Goal: Navigation & Orientation: Find specific page/section

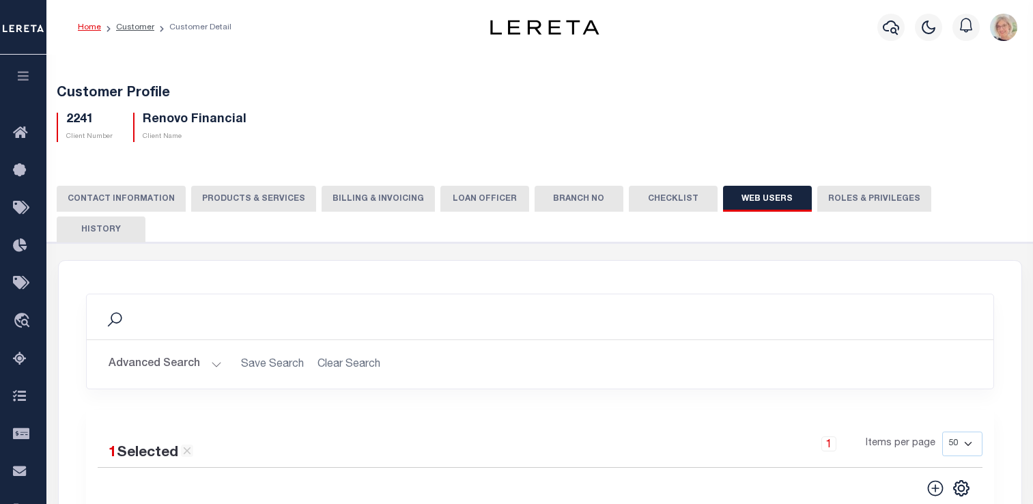
select select "50"
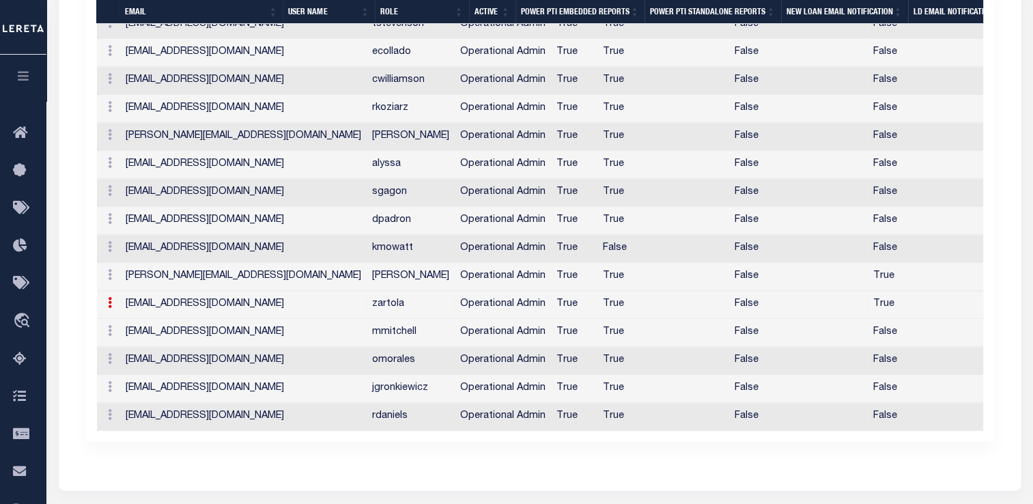
scroll to position [970, 0]
click at [20, 133] on icon at bounding box center [24, 133] width 22 height 17
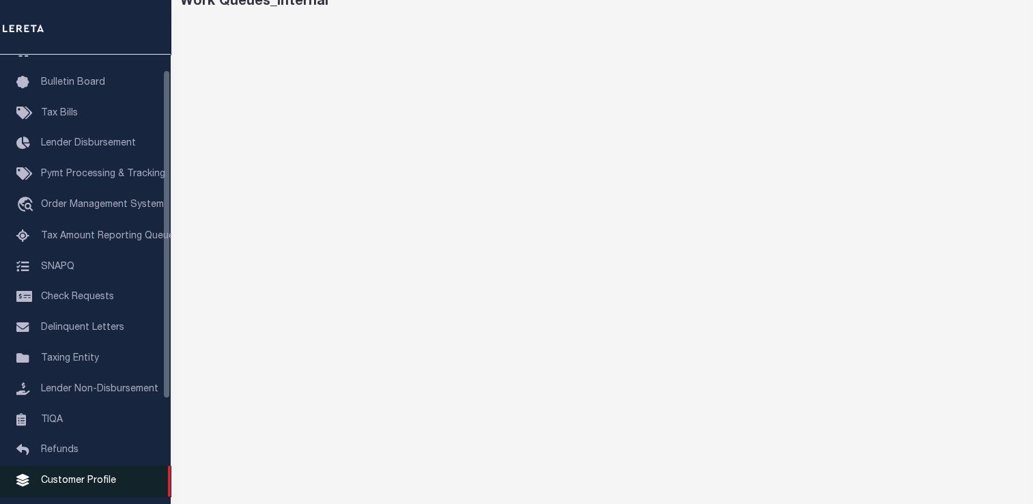
scroll to position [163, 0]
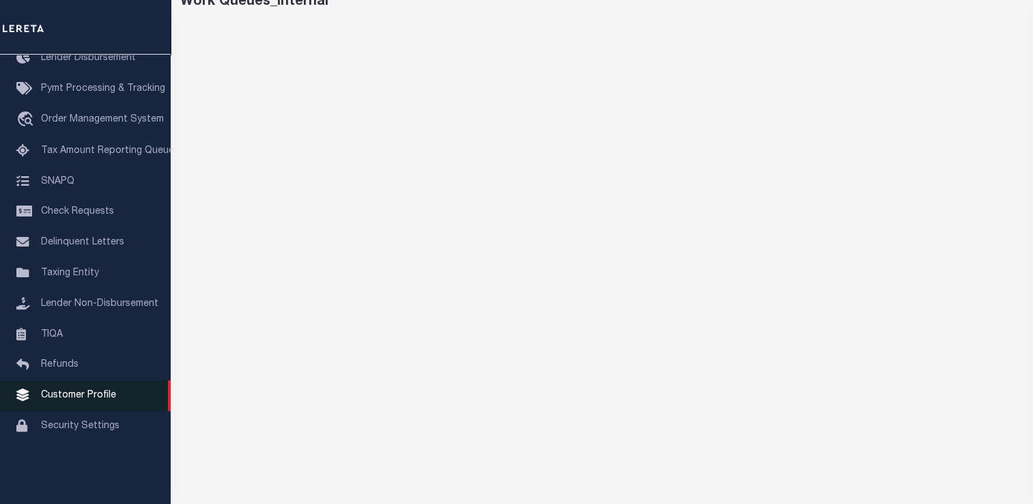
click at [88, 400] on span "Customer Profile" at bounding box center [78, 396] width 75 height 10
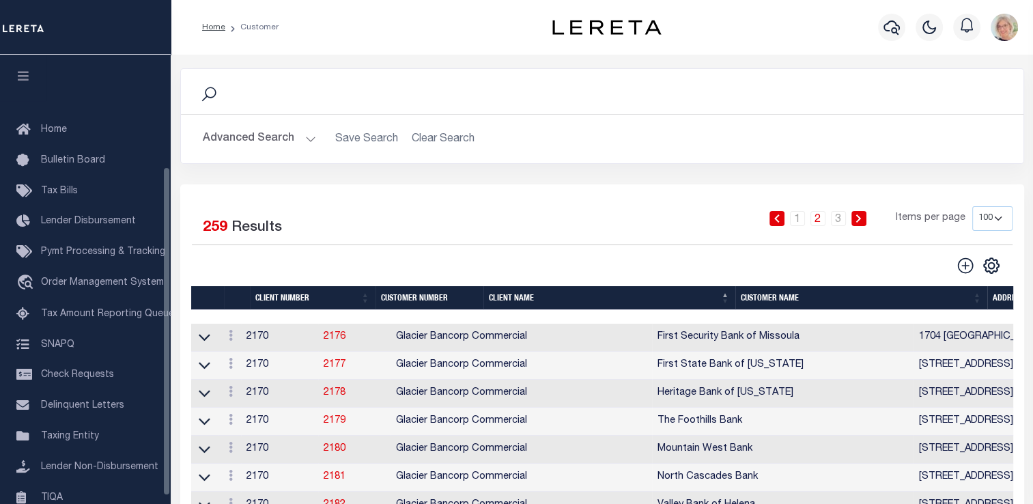
scroll to position [153, 0]
